Goal: Task Accomplishment & Management: Use online tool/utility

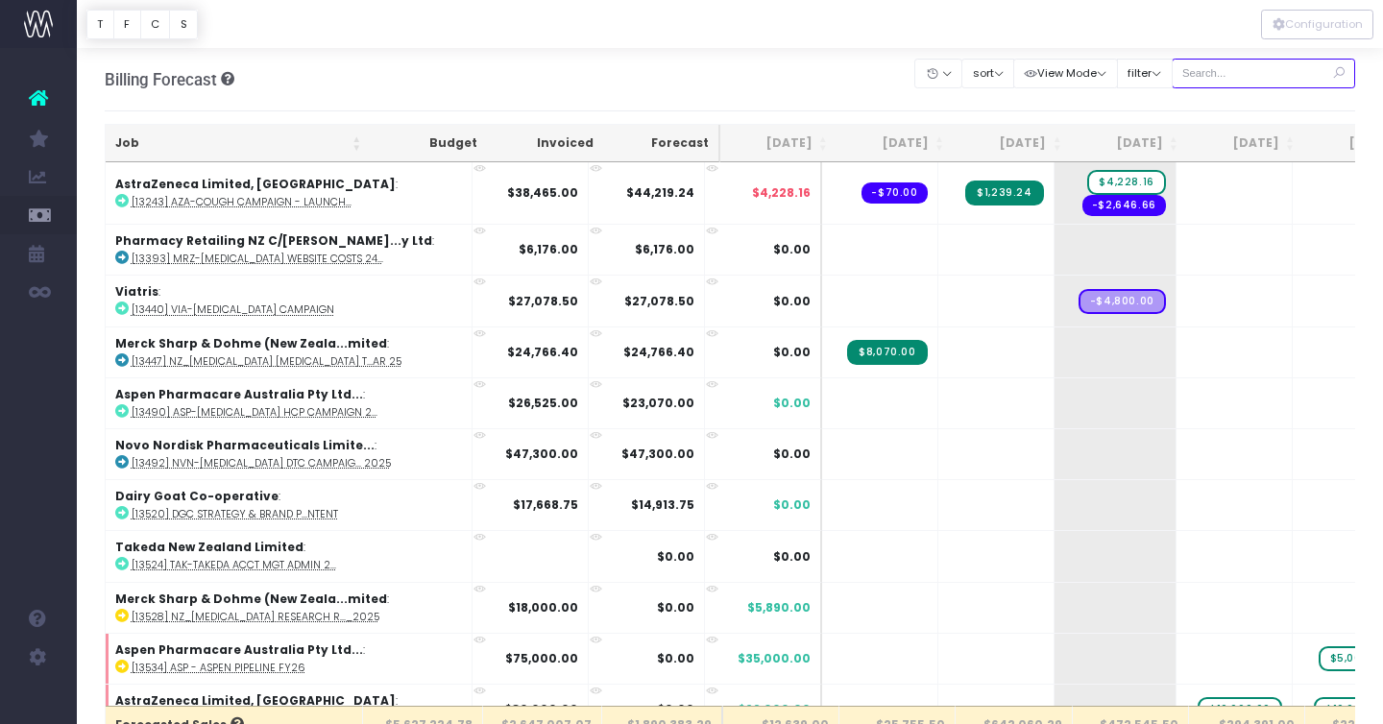
click at [1249, 78] on input "text" at bounding box center [1264, 74] width 184 height 30
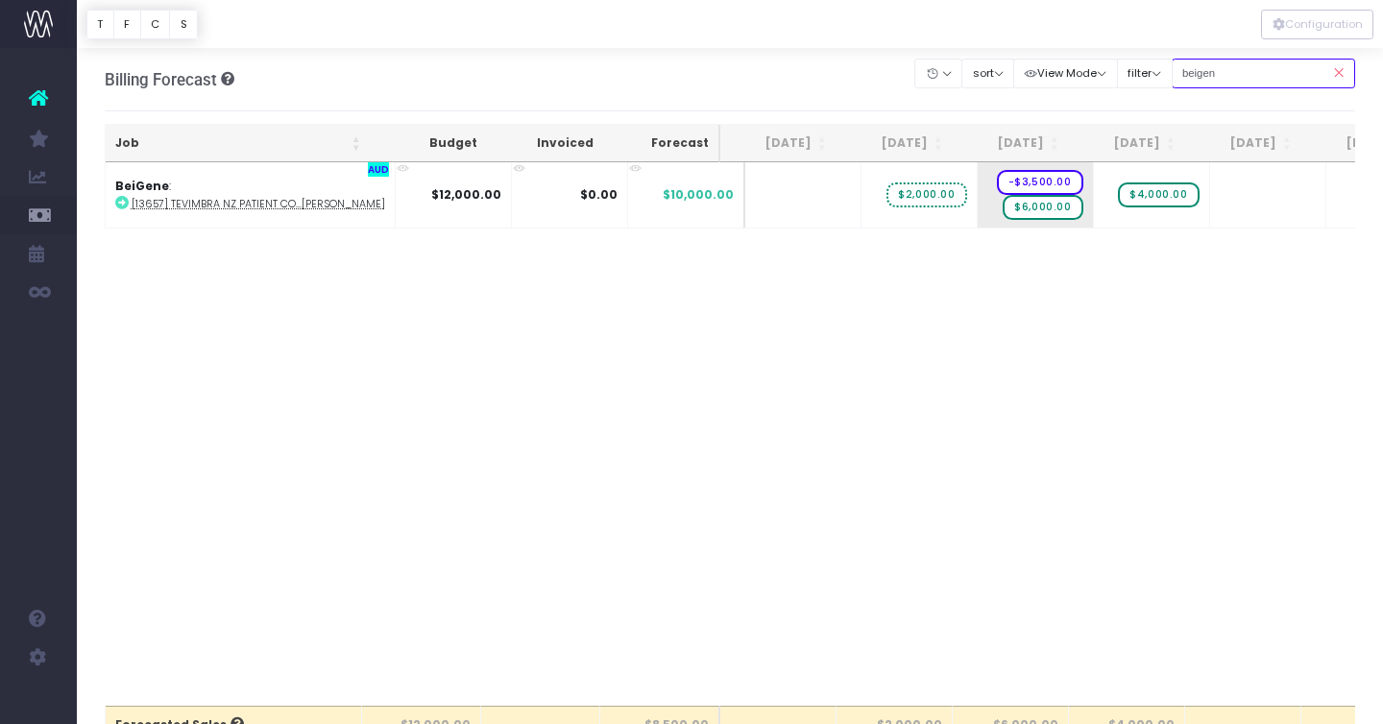
scroll to position [0, 9]
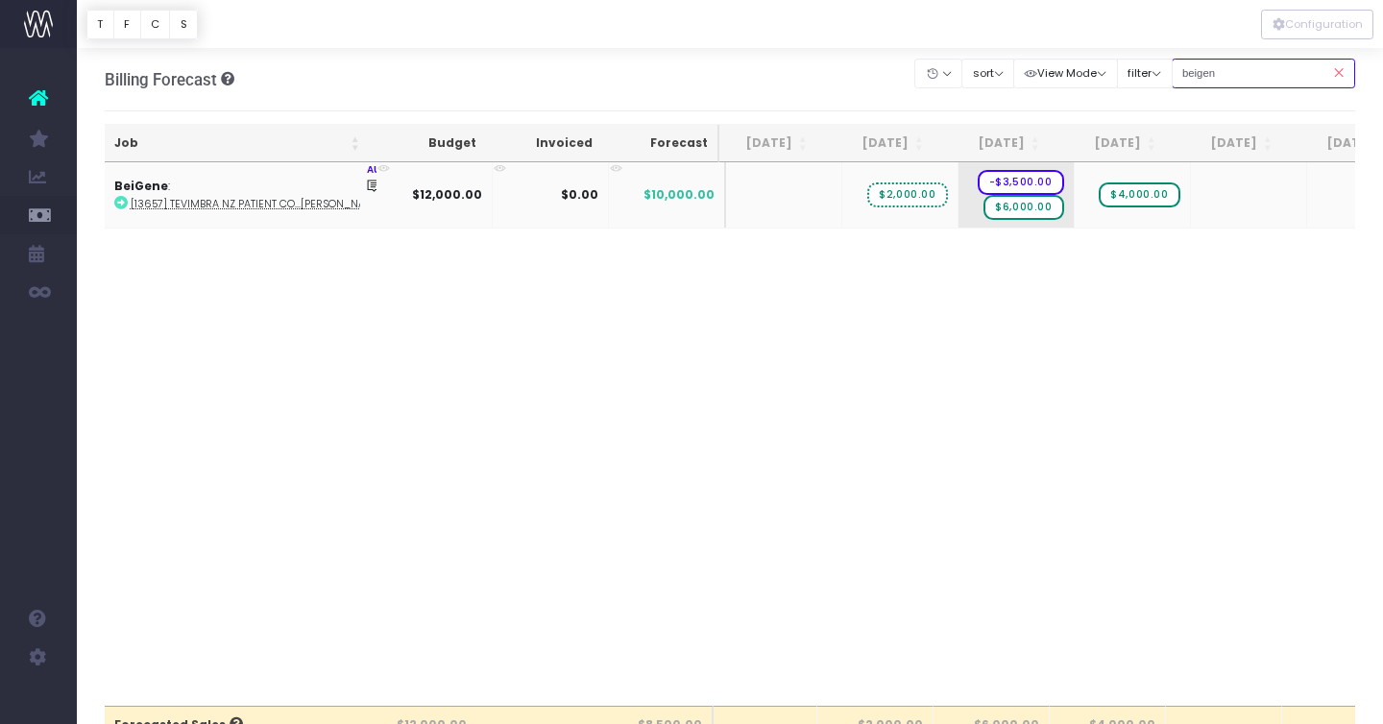
type input "beigen"
click at [121, 196] on icon at bounding box center [120, 202] width 13 height 13
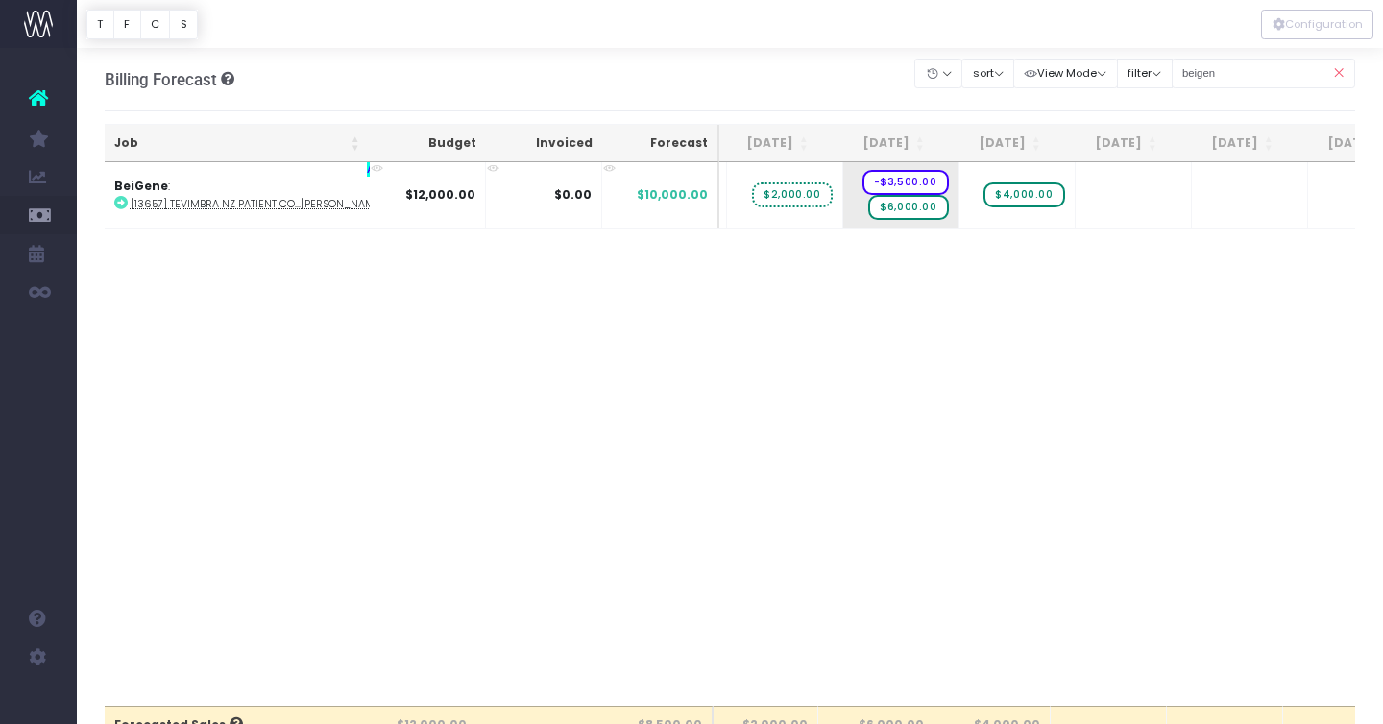
scroll to position [0, 101]
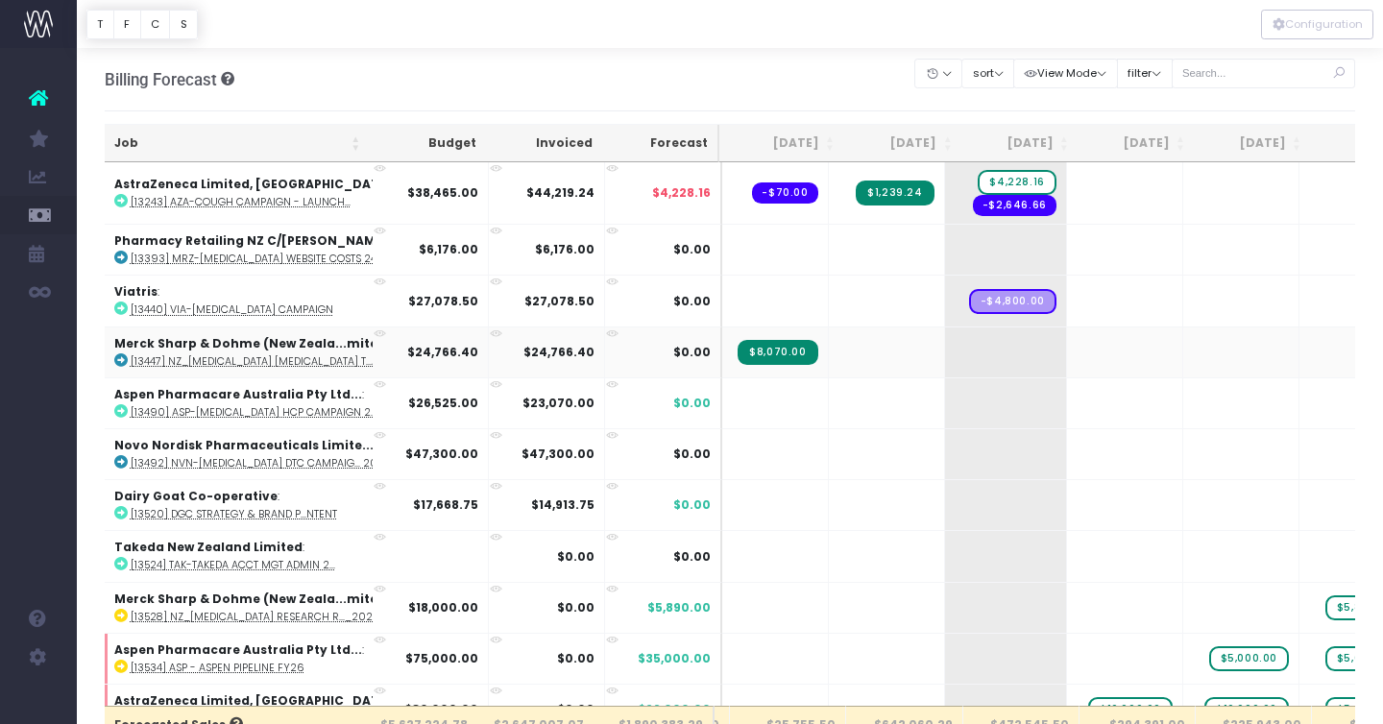
scroll to position [0, 111]
click at [1236, 75] on input "text" at bounding box center [1264, 74] width 184 height 30
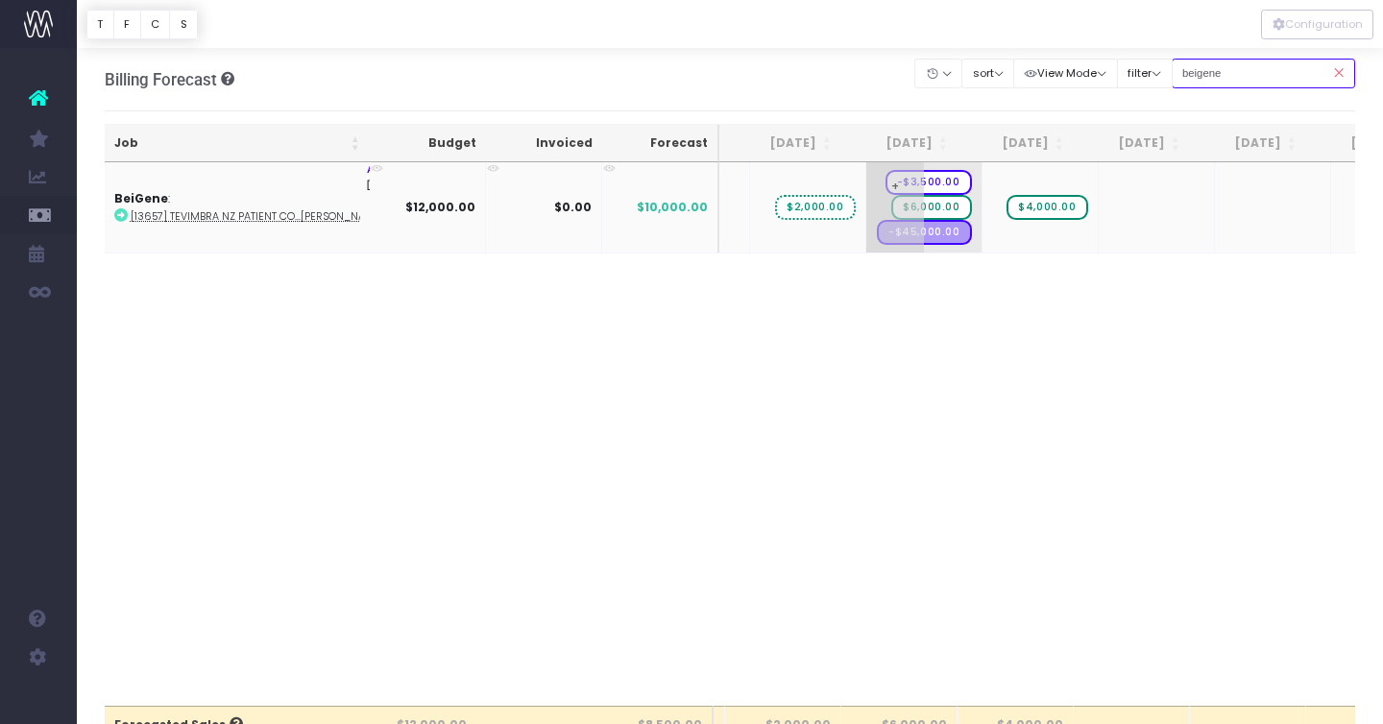
type input "beigene"
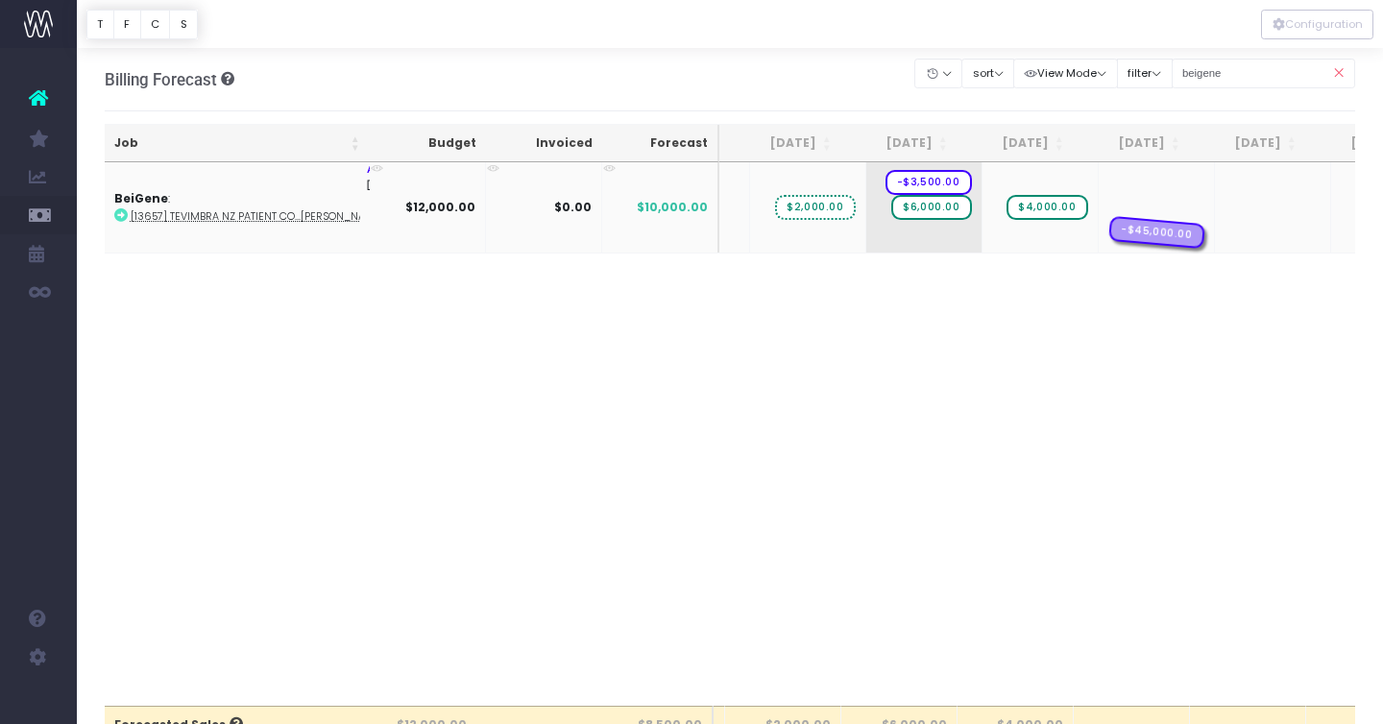
drag, startPoint x: 915, startPoint y: 235, endPoint x: 1104, endPoint y: 220, distance: 189.8
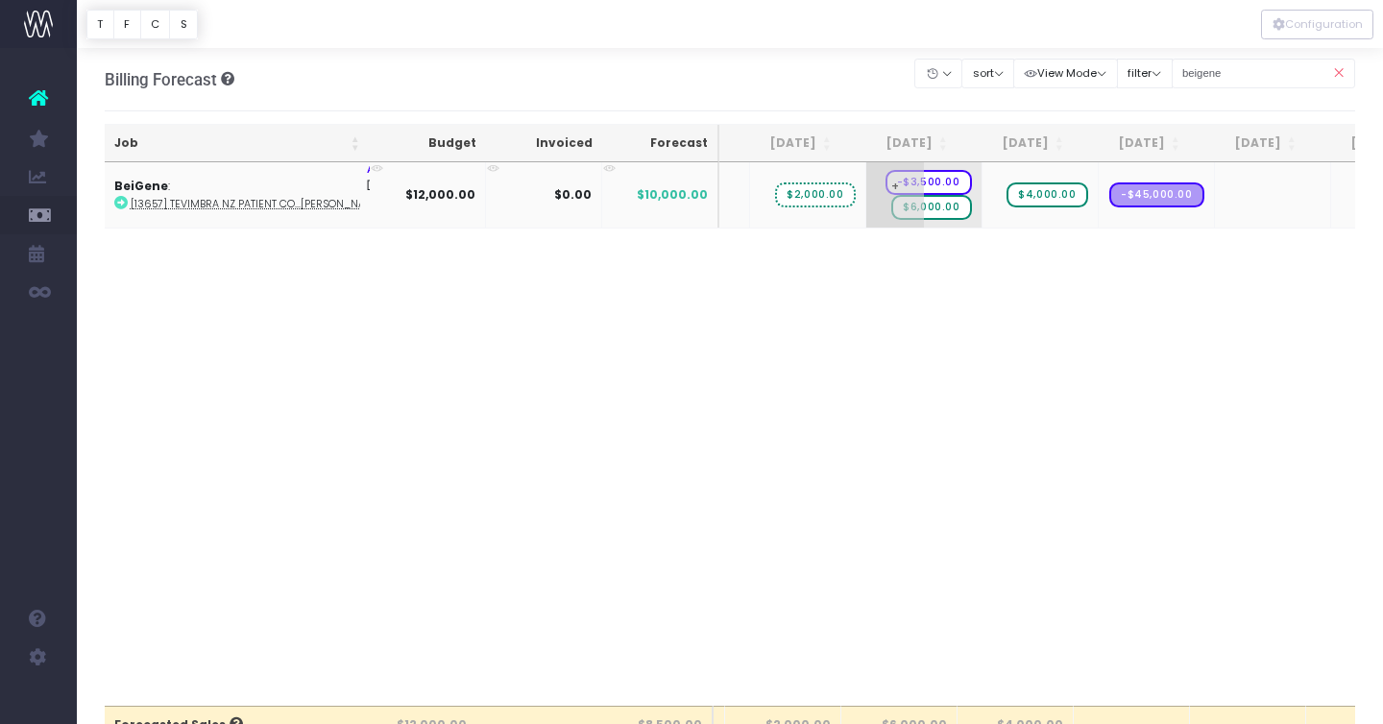
click at [909, 176] on span "-$3,500.00" at bounding box center [928, 182] width 86 height 25
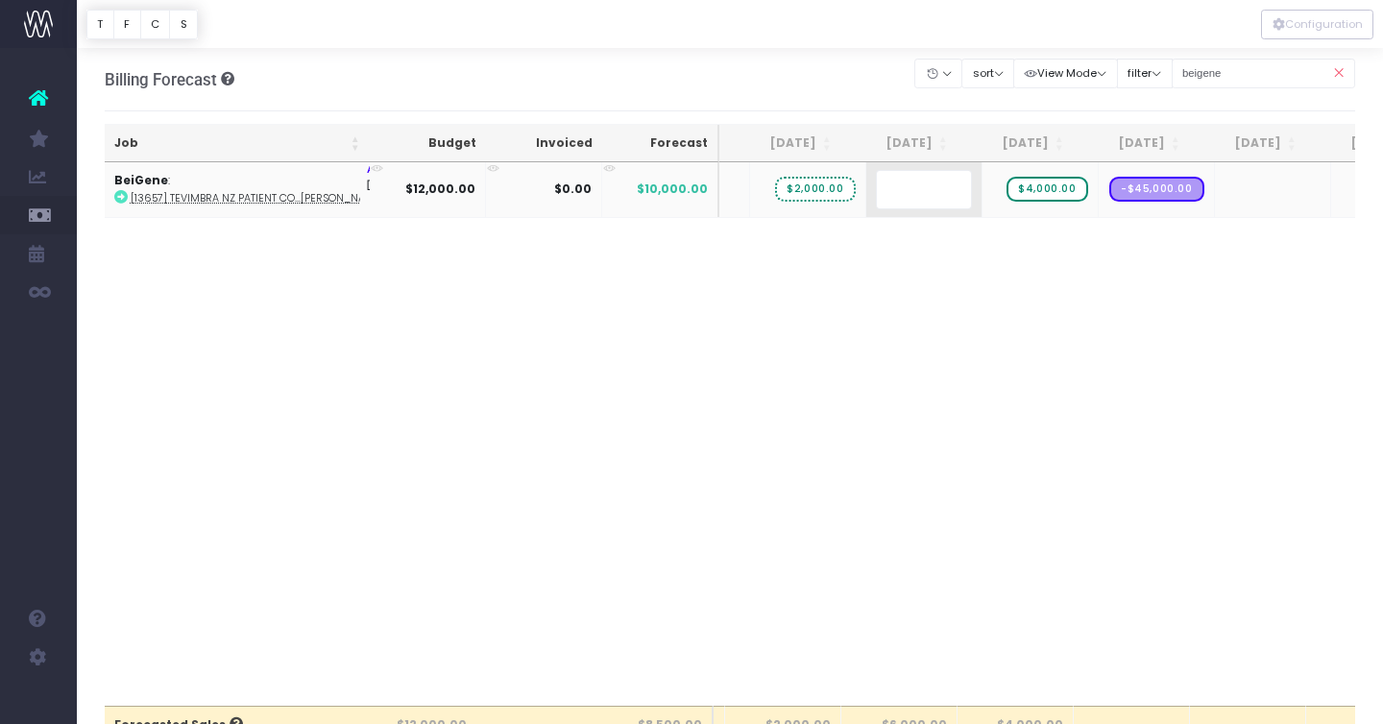
click at [756, 89] on body "Oh my... this is bad. [PERSON_NAME] wasn't able to load this page. Please conta…" at bounding box center [691, 362] width 1383 height 724
click at [1099, 173] on span "+" at bounding box center [1128, 187] width 58 height 50
type input "50000"
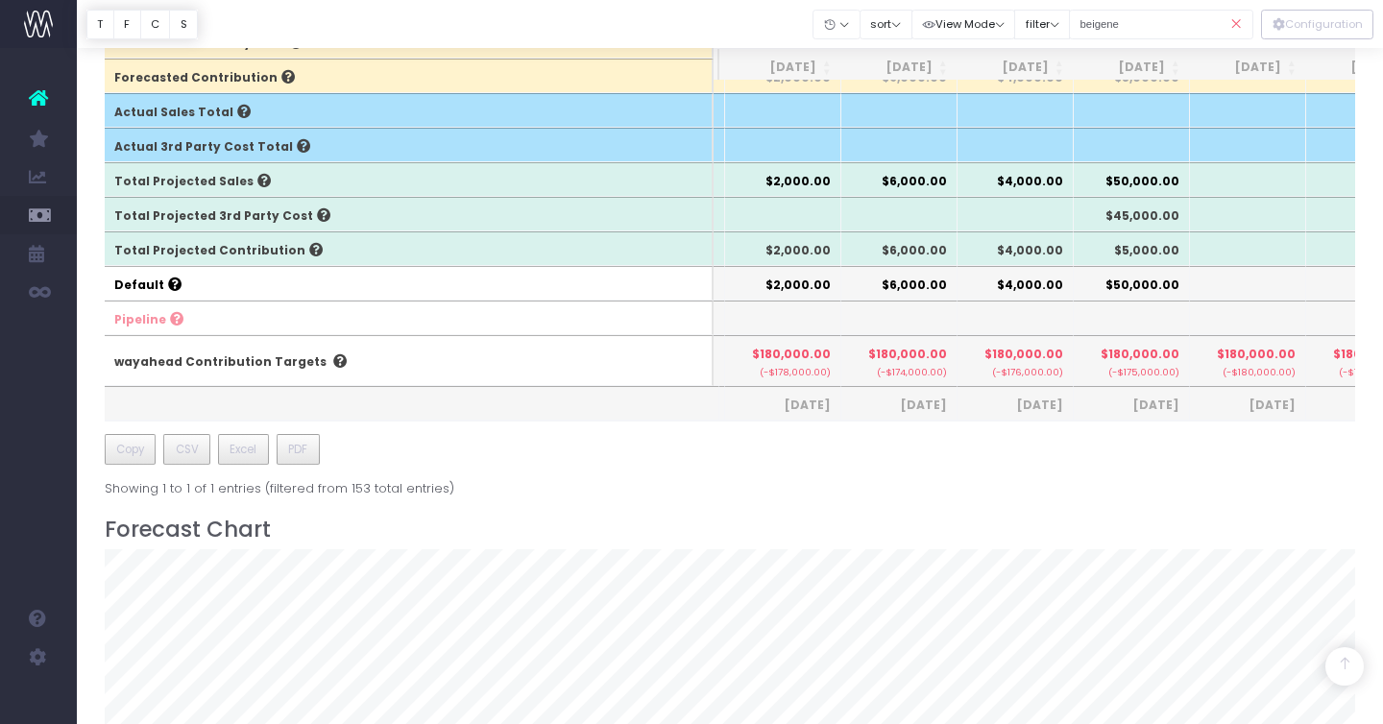
scroll to position [0, 0]
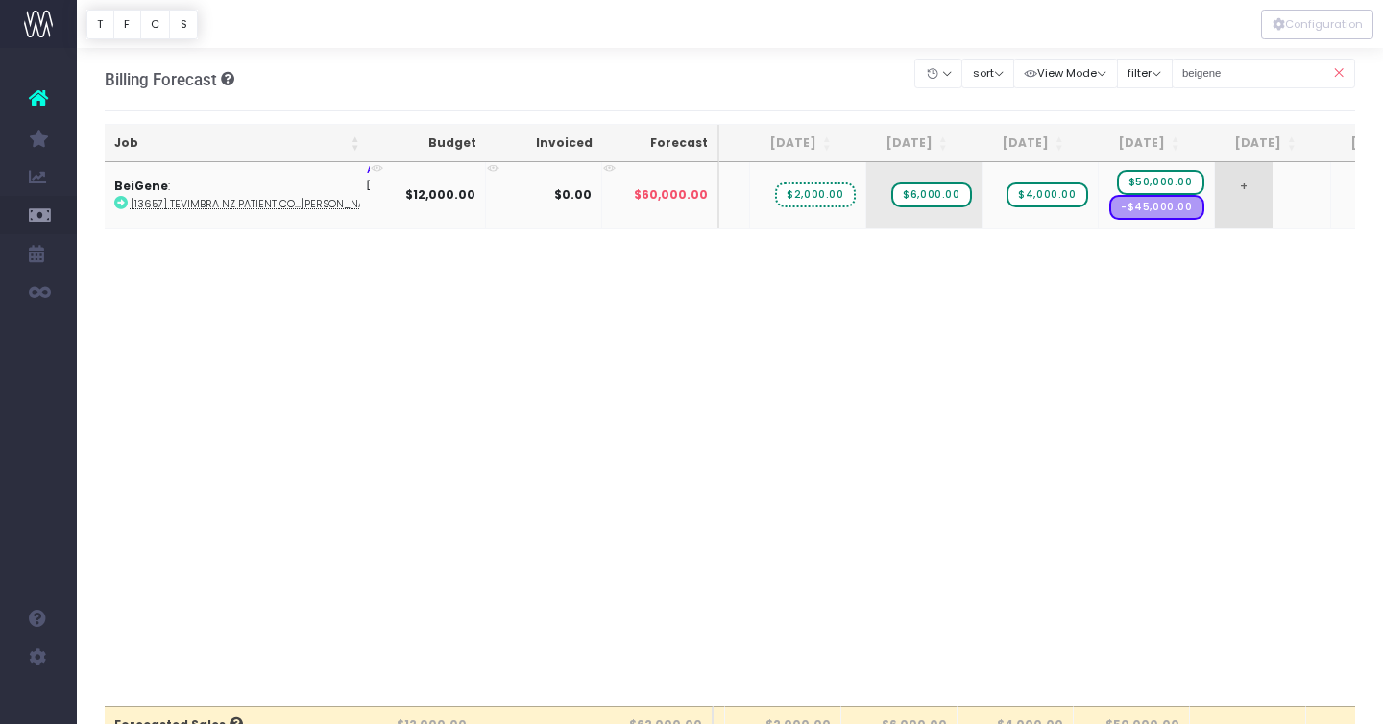
click at [1215, 198] on span "+" at bounding box center [1244, 194] width 58 height 65
type input "15000"
click at [1036, 192] on span "$4,000.00" at bounding box center [1046, 194] width 81 height 25
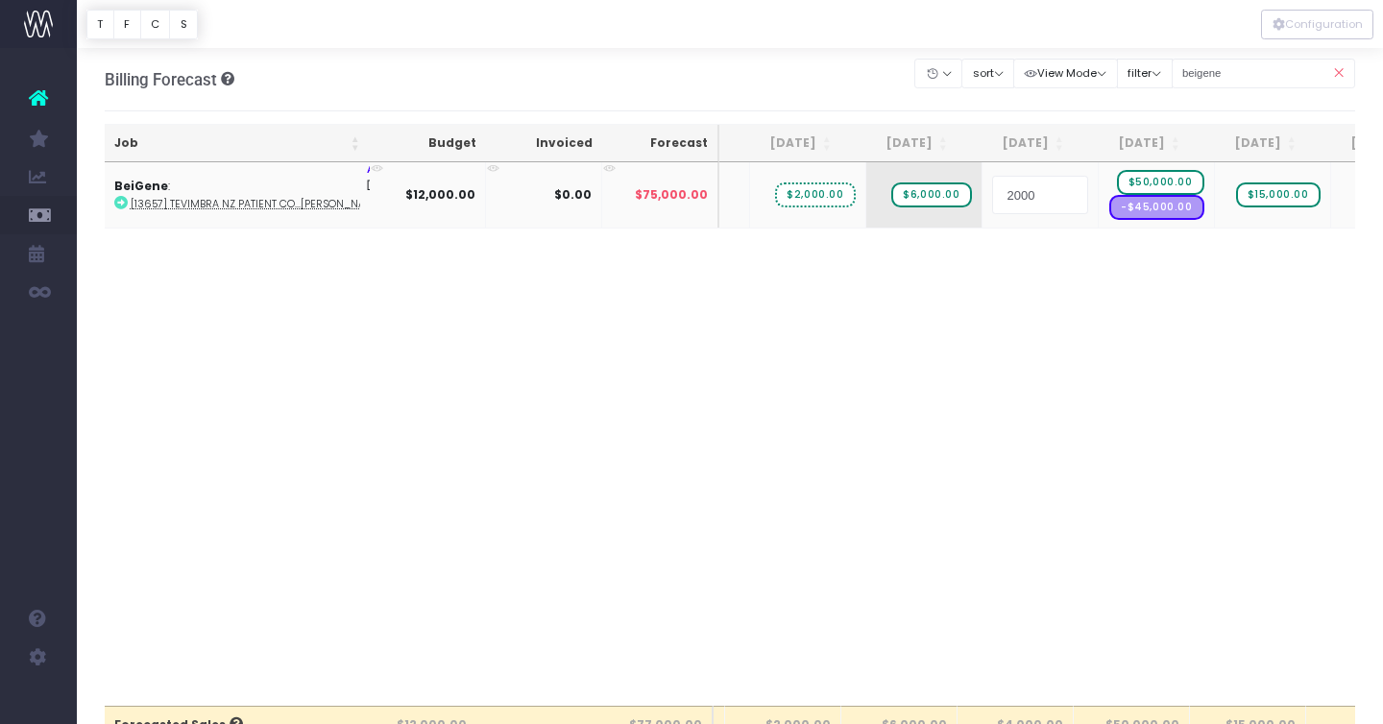
type input "20000"
click at [813, 81] on body "Oh my... this is bad. [PERSON_NAME] wasn't able to load this page. Please conta…" at bounding box center [691, 362] width 1383 height 724
click at [1032, 191] on span "$20,000.00" at bounding box center [1044, 194] width 87 height 25
type input "15000"
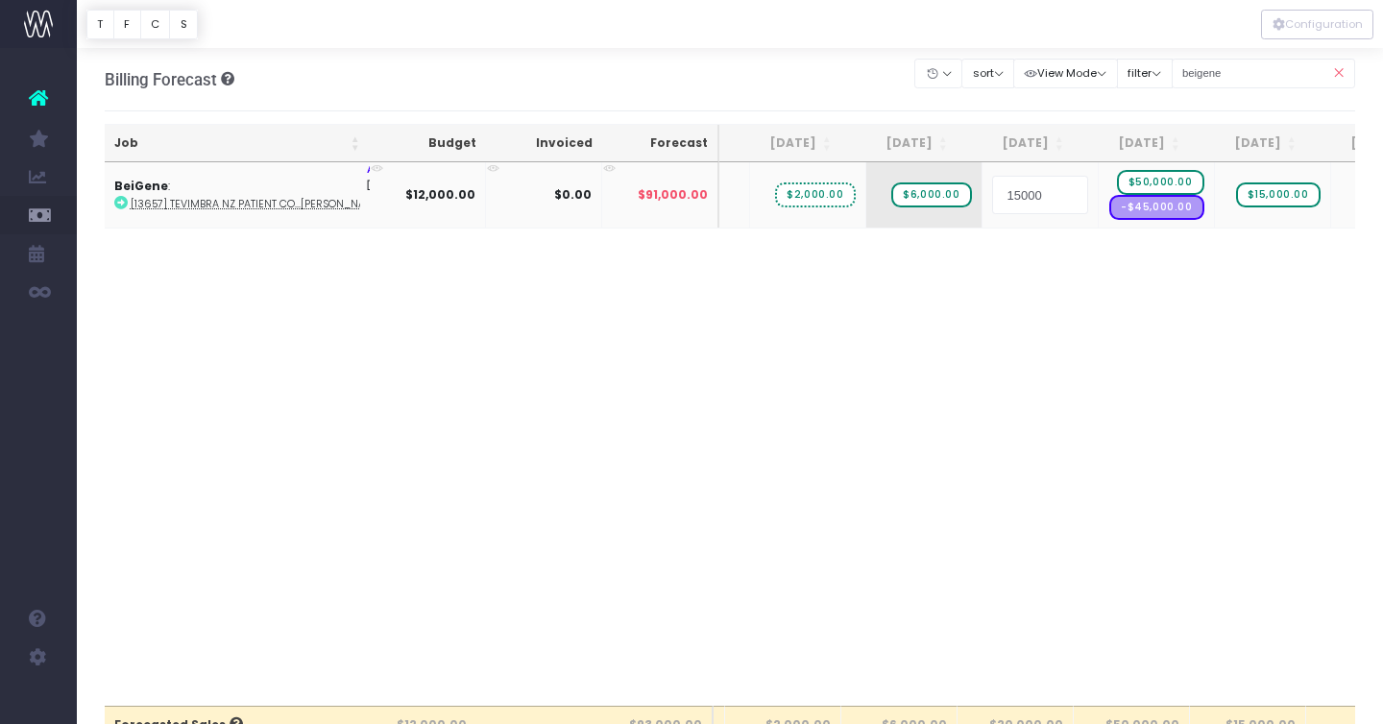
click at [810, 90] on body "Oh my... this is bad. [PERSON_NAME] wasn't able to load this page. Please conta…" at bounding box center [691, 362] width 1383 height 724
